Goal: Information Seeking & Learning: Learn about a topic

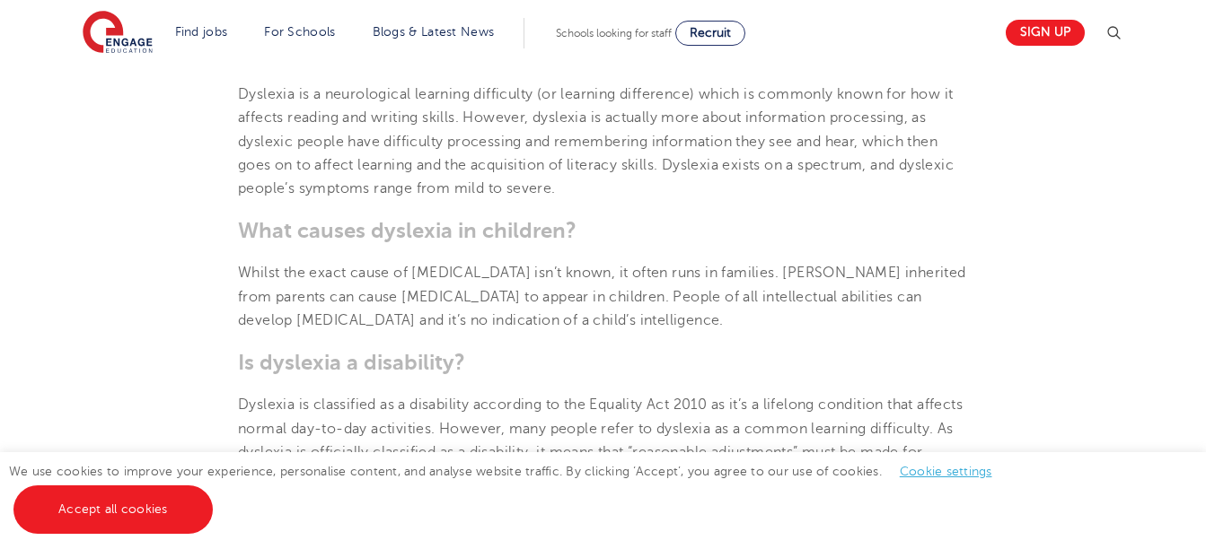
scroll to position [988, 0]
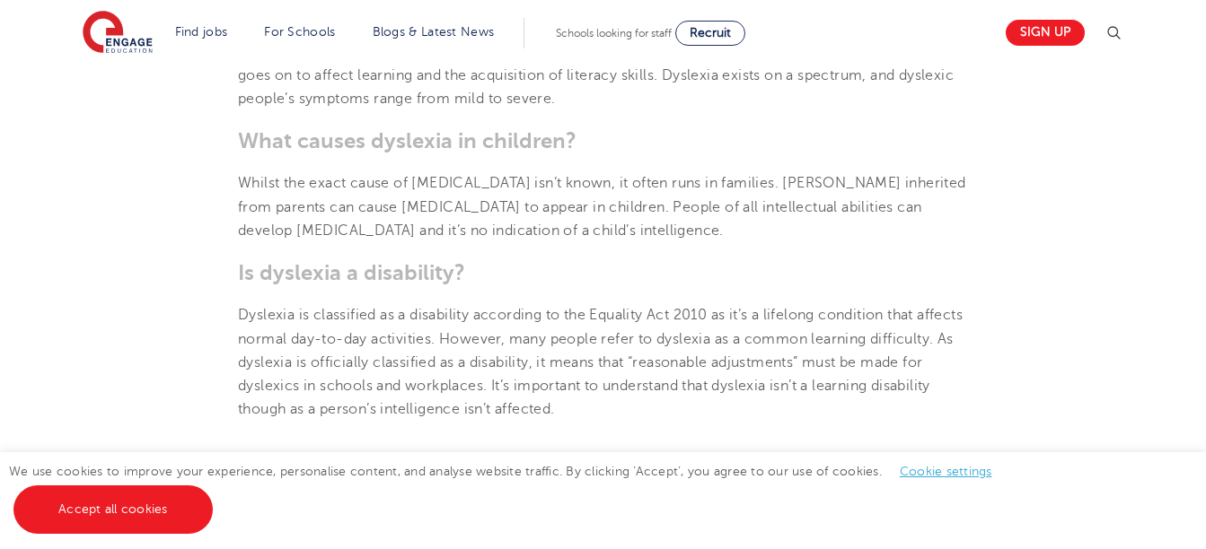
click at [946, 470] on link "Cookie settings" at bounding box center [946, 471] width 92 height 13
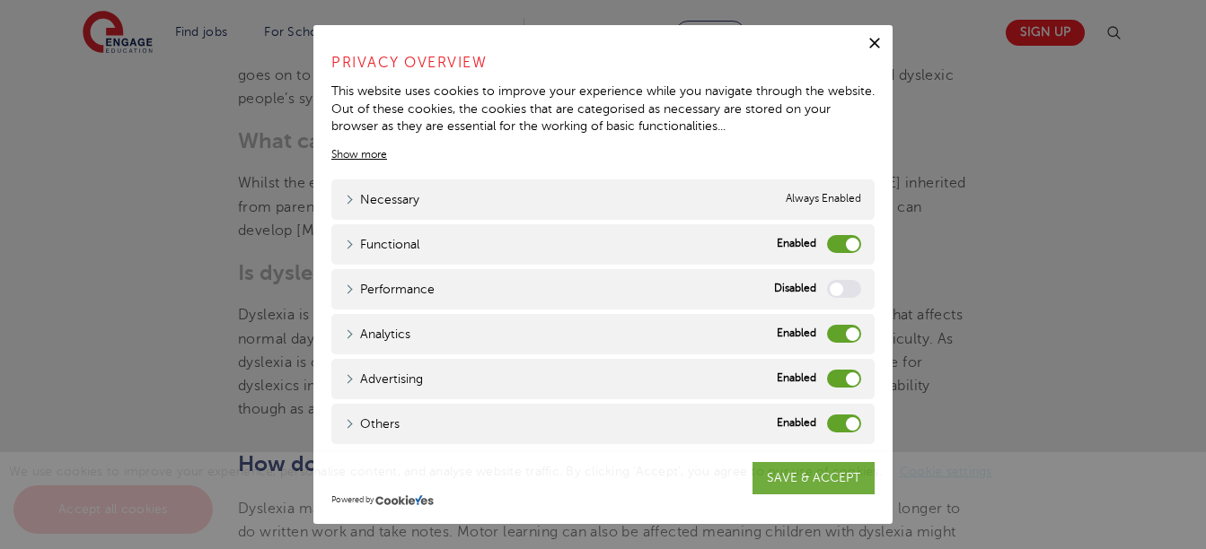
click at [837, 235] on label "Functional" at bounding box center [844, 244] width 34 height 18
click at [0, 0] on input "Functional" at bounding box center [0, 0] width 0 height 0
click at [838, 338] on label "Analytics" at bounding box center [844, 334] width 34 height 18
click at [0, 0] on input "Analytics" at bounding box center [0, 0] width 0 height 0
click at [838, 373] on label "Advertising" at bounding box center [844, 379] width 34 height 18
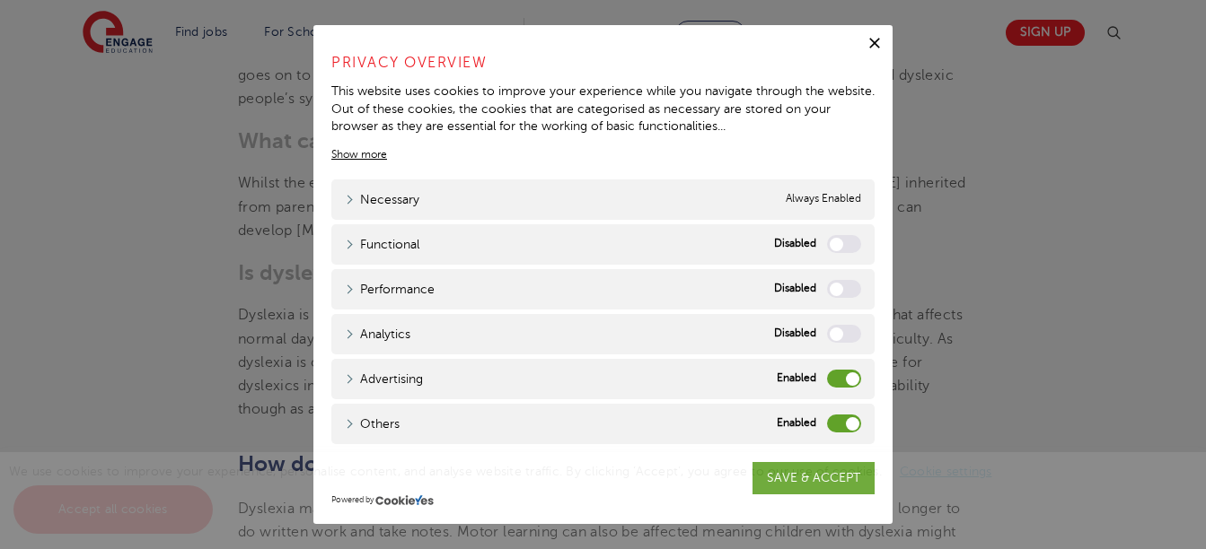
click at [0, 0] on input "Advertising" at bounding box center [0, 0] width 0 height 0
click at [839, 427] on label "Others" at bounding box center [844, 424] width 34 height 18
click at [0, 0] on input "Others" at bounding box center [0, 0] width 0 height 0
click at [799, 479] on div "We use cookies to improve your experience, personalise content, and analyse web…" at bounding box center [603, 500] width 1206 height 97
click at [787, 479] on div "We use cookies to improve your experience, personalise content, and analyse web…" at bounding box center [603, 500] width 1206 height 97
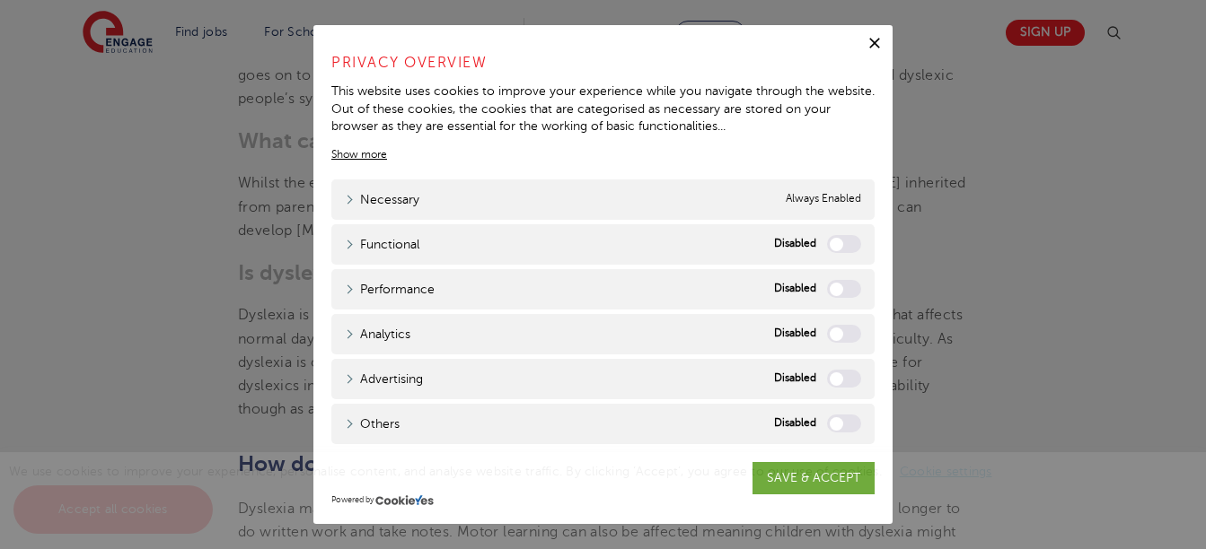
click at [872, 41] on icon "button" at bounding box center [874, 43] width 11 height 11
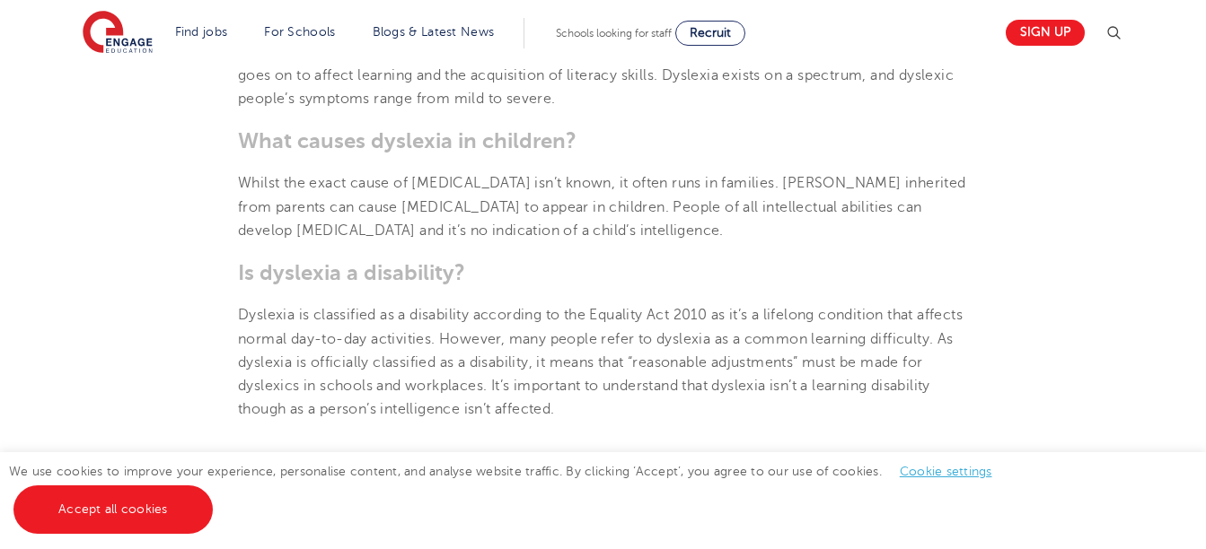
click at [918, 473] on link "Cookie settings" at bounding box center [946, 471] width 92 height 13
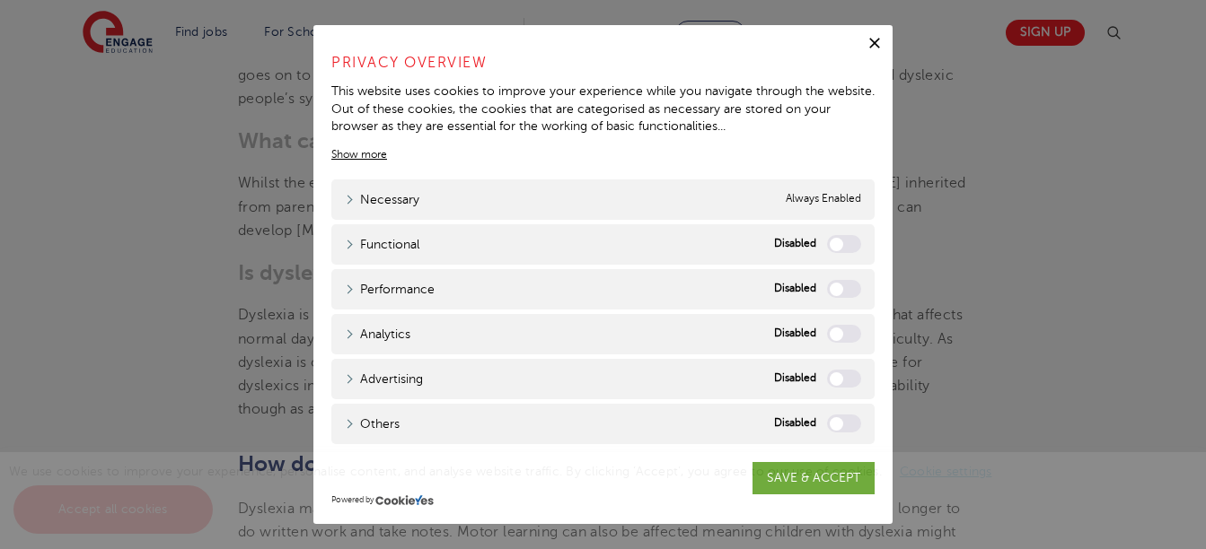
click at [790, 482] on div "We use cookies to improve your experience, personalise content, and analyse web…" at bounding box center [603, 500] width 1206 height 97
drag, startPoint x: 752, startPoint y: 418, endPoint x: 697, endPoint y: 425, distance: 56.0
click at [697, 425] on div "Others Others" at bounding box center [602, 424] width 543 height 40
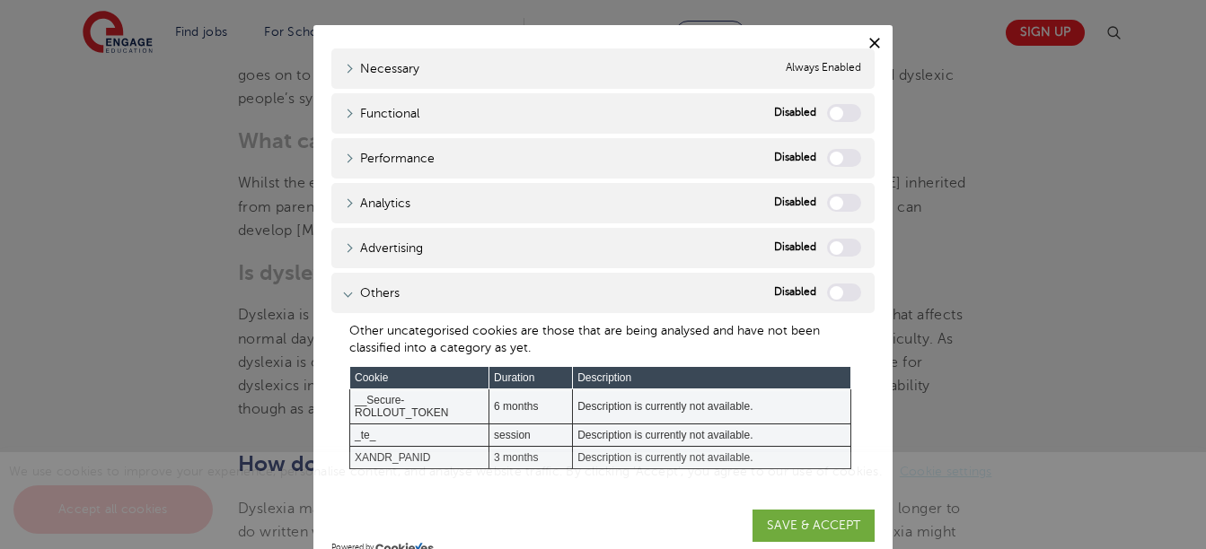
scroll to position [149, 0]
click at [807, 526] on div "We use cookies to improve your experience, personalise content, and analyse web…" at bounding box center [603, 500] width 1206 height 97
click at [796, 522] on div "We use cookies to improve your experience, personalise content, and analyse web…" at bounding box center [603, 500] width 1206 height 97
drag, startPoint x: 796, startPoint y: 522, endPoint x: 784, endPoint y: 522, distance: 12.6
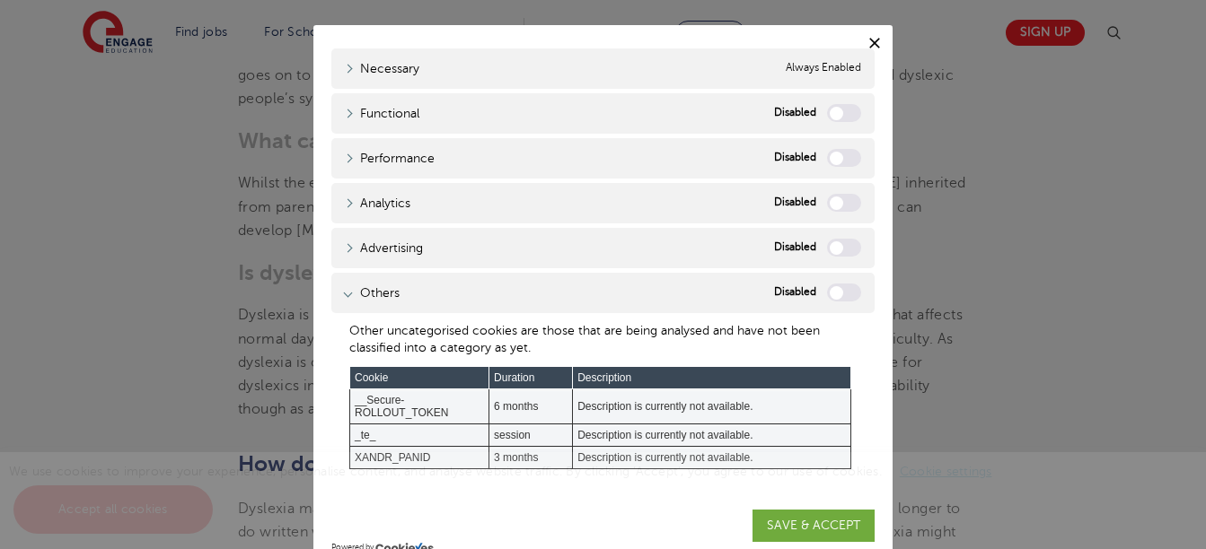
click at [784, 522] on div "We use cookies to improve your experience, personalise content, and analyse web…" at bounding box center [603, 500] width 1206 height 97
click at [870, 36] on icon "button" at bounding box center [874, 43] width 18 height 18
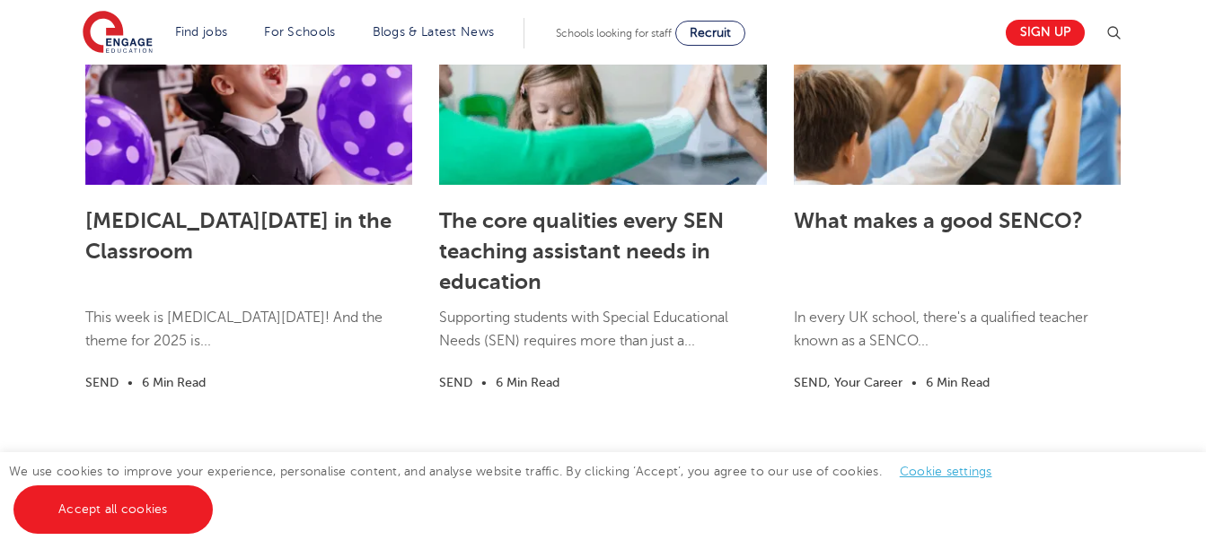
scroll to position [4848, 0]
